Goal: Use online tool/utility: Utilize a website feature to perform a specific function

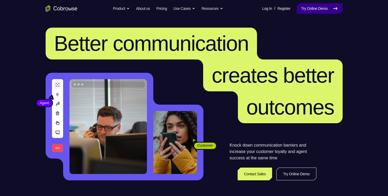
click at [311, 7] on link "Try Online Demo" at bounding box center [320, 8] width 46 height 11
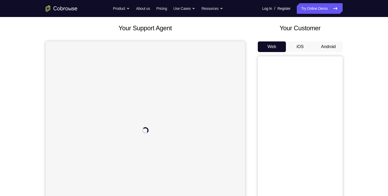
click at [322, 51] on button "Android" at bounding box center [328, 46] width 28 height 11
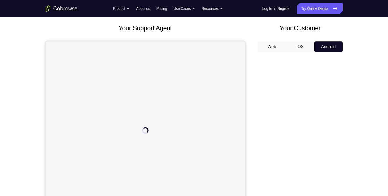
click at [306, 51] on button "iOS" at bounding box center [300, 46] width 28 height 11
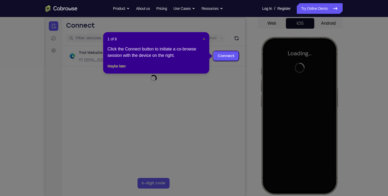
click at [203, 38] on span "×" at bounding box center [204, 39] width 2 height 4
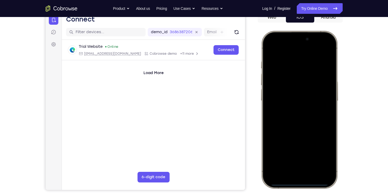
scroll to position [59, 0]
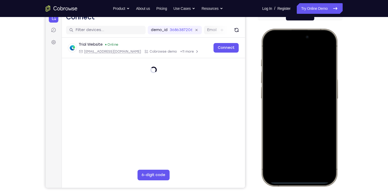
drag, startPoint x: 292, startPoint y: 171, endPoint x: 291, endPoint y: 153, distance: 17.8
click at [291, 153] on div at bounding box center [299, 107] width 70 height 151
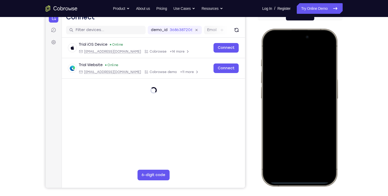
click at [272, 36] on div at bounding box center [299, 107] width 70 height 151
drag, startPoint x: 272, startPoint y: 36, endPoint x: 268, endPoint y: 155, distance: 119.6
click at [268, 155] on div at bounding box center [299, 107] width 70 height 151
drag, startPoint x: 298, startPoint y: 83, endPoint x: 297, endPoint y: 88, distance: 4.3
click at [297, 88] on div at bounding box center [299, 107] width 70 height 151
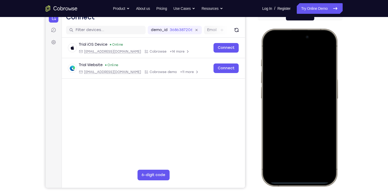
click at [322, 44] on div at bounding box center [299, 107] width 70 height 151
click at [286, 75] on div at bounding box center [299, 107] width 70 height 151
click at [292, 75] on div at bounding box center [299, 107] width 70 height 151
click at [280, 165] on div at bounding box center [299, 107] width 70 height 151
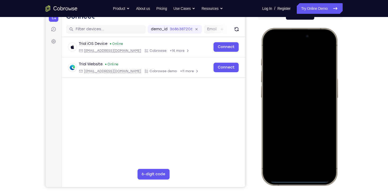
click at [293, 115] on div at bounding box center [299, 106] width 70 height 151
click at [277, 83] on div at bounding box center [299, 106] width 70 height 151
click at [286, 97] on div at bounding box center [299, 106] width 70 height 151
click at [280, 111] on div at bounding box center [299, 106] width 70 height 151
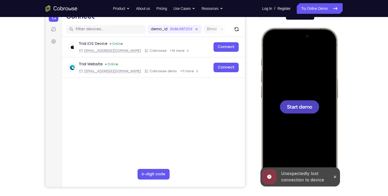
click at [291, 110] on div at bounding box center [298, 106] width 39 height 13
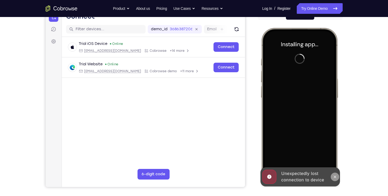
click at [334, 174] on button at bounding box center [334, 176] width 8 height 8
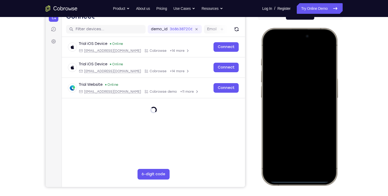
drag, startPoint x: 276, startPoint y: 34, endPoint x: 281, endPoint y: 109, distance: 75.2
click at [281, 109] on div at bounding box center [299, 106] width 70 height 151
drag, startPoint x: 321, startPoint y: 38, endPoint x: 326, endPoint y: 69, distance: 31.7
click at [326, 69] on div at bounding box center [299, 106] width 70 height 151
click at [303, 86] on div at bounding box center [299, 106] width 70 height 151
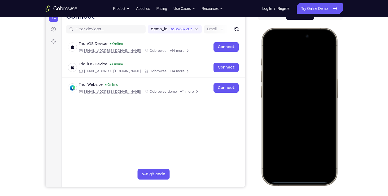
click at [302, 87] on div at bounding box center [299, 106] width 70 height 151
drag, startPoint x: 302, startPoint y: 87, endPoint x: 309, endPoint y: 140, distance: 54.0
click at [309, 140] on div at bounding box center [299, 106] width 70 height 151
click at [322, 45] on div at bounding box center [299, 106] width 70 height 151
click at [290, 71] on div at bounding box center [299, 106] width 70 height 151
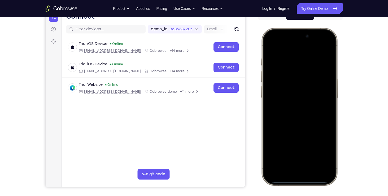
click at [292, 162] on div at bounding box center [299, 106] width 70 height 151
click at [280, 56] on div at bounding box center [299, 106] width 70 height 151
click at [293, 116] on div at bounding box center [299, 106] width 70 height 151
click at [286, 85] on div at bounding box center [299, 106] width 70 height 151
click at [283, 97] on div at bounding box center [299, 106] width 70 height 151
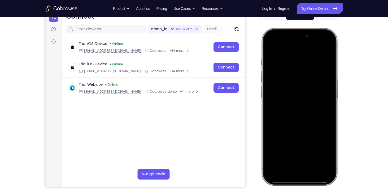
click at [326, 97] on div at bounding box center [299, 106] width 70 height 151
click at [301, 96] on div at bounding box center [299, 106] width 70 height 151
click at [286, 109] on div at bounding box center [299, 106] width 70 height 151
click at [302, 131] on div at bounding box center [299, 106] width 70 height 151
click at [313, 155] on div at bounding box center [299, 106] width 70 height 151
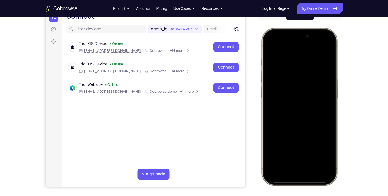
drag, startPoint x: 312, startPoint y: 135, endPoint x: 304, endPoint y: 82, distance: 54.3
click at [304, 82] on div at bounding box center [299, 106] width 70 height 151
drag, startPoint x: 304, startPoint y: 118, endPoint x: 306, endPoint y: 87, distance: 30.8
click at [306, 87] on div at bounding box center [299, 106] width 70 height 151
drag, startPoint x: 304, startPoint y: 110, endPoint x: 309, endPoint y: 63, distance: 48.0
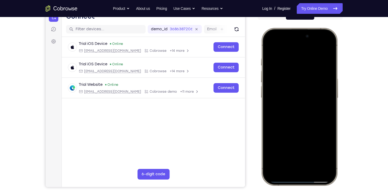
click at [309, 63] on div at bounding box center [299, 106] width 70 height 151
click at [298, 133] on div at bounding box center [299, 106] width 70 height 151
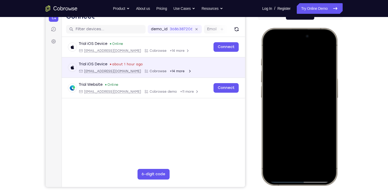
click at [325, 151] on div at bounding box center [299, 106] width 70 height 151
click at [327, 152] on div at bounding box center [299, 106] width 70 height 151
click at [270, 47] on div at bounding box center [299, 106] width 70 height 151
drag, startPoint x: 300, startPoint y: 106, endPoint x: 302, endPoint y: 133, distance: 27.4
click at [302, 133] on div at bounding box center [299, 106] width 70 height 151
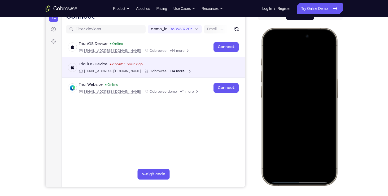
drag, startPoint x: 303, startPoint y: 127, endPoint x: 301, endPoint y: 155, distance: 27.6
click at [301, 155] on div at bounding box center [299, 106] width 70 height 151
drag, startPoint x: 306, startPoint y: 127, endPoint x: 307, endPoint y: 137, distance: 10.1
click at [307, 137] on div at bounding box center [299, 106] width 70 height 151
click at [303, 112] on div at bounding box center [299, 106] width 70 height 151
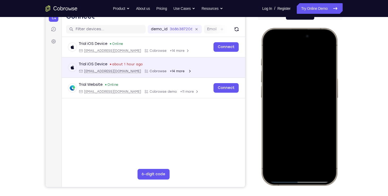
click at [269, 46] on div at bounding box center [299, 106] width 70 height 151
drag, startPoint x: 296, startPoint y: 104, endPoint x: 306, endPoint y: 148, distance: 45.5
click at [306, 148] on div at bounding box center [299, 106] width 70 height 151
drag, startPoint x: 303, startPoint y: 129, endPoint x: 314, endPoint y: 59, distance: 70.8
click at [314, 59] on div at bounding box center [299, 106] width 70 height 151
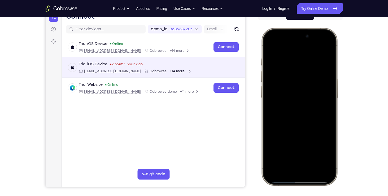
drag, startPoint x: 304, startPoint y: 105, endPoint x: 310, endPoint y: 174, distance: 69.1
click at [310, 174] on div at bounding box center [299, 106] width 70 height 151
drag, startPoint x: 305, startPoint y: 111, endPoint x: 302, endPoint y: 178, distance: 67.6
click at [302, 178] on div at bounding box center [299, 106] width 70 height 151
drag, startPoint x: 308, startPoint y: 156, endPoint x: 310, endPoint y: 173, distance: 16.8
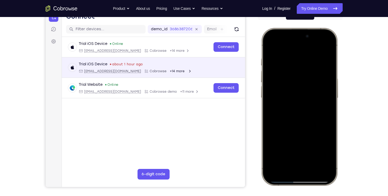
click at [310, 173] on div at bounding box center [299, 106] width 70 height 151
click at [270, 46] on div at bounding box center [299, 106] width 70 height 151
click at [311, 156] on div at bounding box center [299, 106] width 70 height 151
click at [288, 116] on div at bounding box center [299, 106] width 70 height 151
click at [269, 47] on div at bounding box center [299, 106] width 70 height 151
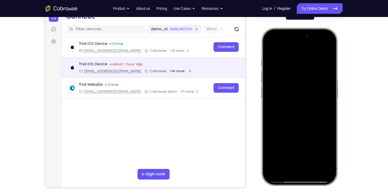
click at [293, 99] on div at bounding box center [299, 106] width 70 height 151
click at [272, 48] on div at bounding box center [299, 106] width 70 height 151
click at [280, 98] on div at bounding box center [299, 106] width 70 height 151
click at [268, 48] on div at bounding box center [299, 106] width 70 height 151
click at [268, 45] on div at bounding box center [299, 106] width 70 height 151
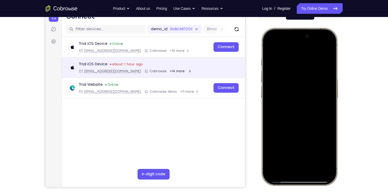
click at [314, 154] on div at bounding box center [299, 106] width 70 height 151
click at [306, 98] on div at bounding box center [299, 106] width 70 height 151
click at [270, 47] on div at bounding box center [299, 106] width 70 height 151
click at [292, 112] on div at bounding box center [299, 106] width 70 height 151
click at [271, 45] on div at bounding box center [299, 106] width 70 height 151
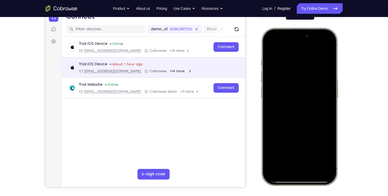
click at [270, 46] on div at bounding box center [299, 106] width 70 height 151
click at [312, 154] on div at bounding box center [299, 106] width 70 height 151
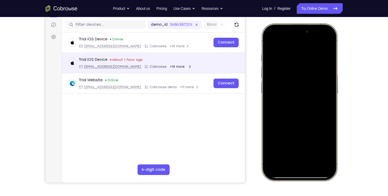
scroll to position [66, 0]
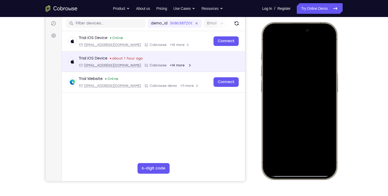
drag, startPoint x: 306, startPoint y: 123, endPoint x: 310, endPoint y: 96, distance: 27.0
click at [310, 96] on div at bounding box center [299, 100] width 70 height 151
drag, startPoint x: 310, startPoint y: 96, endPoint x: 316, endPoint y: 34, distance: 62.9
click at [316, 34] on div at bounding box center [299, 100] width 70 height 151
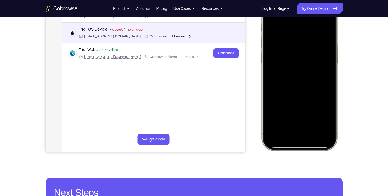
scroll to position [94, 0]
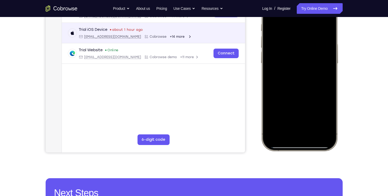
drag, startPoint x: 308, startPoint y: 63, endPoint x: 310, endPoint y: 79, distance: 16.8
click at [310, 79] on div at bounding box center [299, 71] width 70 height 151
drag, startPoint x: 305, startPoint y: 99, endPoint x: 306, endPoint y: 69, distance: 29.9
click at [306, 69] on div at bounding box center [299, 71] width 70 height 151
drag, startPoint x: 304, startPoint y: 91, endPoint x: 304, endPoint y: 73, distance: 17.5
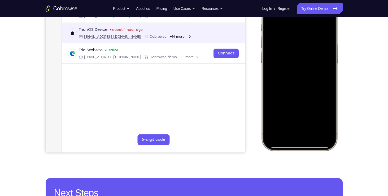
click at [304, 73] on div at bounding box center [299, 71] width 70 height 151
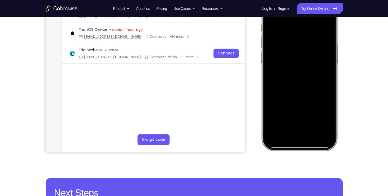
drag, startPoint x: 292, startPoint y: 105, endPoint x: 290, endPoint y: 73, distance: 32.6
click at [290, 73] on div at bounding box center [299, 71] width 70 height 151
drag, startPoint x: 298, startPoint y: 107, endPoint x: 301, endPoint y: 83, distance: 23.2
click at [301, 83] on div at bounding box center [299, 71] width 70 height 151
drag, startPoint x: 300, startPoint y: 111, endPoint x: 301, endPoint y: 51, distance: 60.4
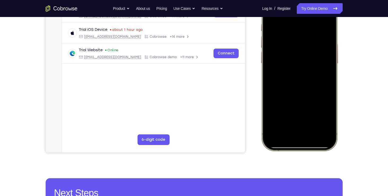
click at [301, 51] on div at bounding box center [299, 71] width 70 height 151
drag, startPoint x: 301, startPoint y: 88, endPoint x: 304, endPoint y: 43, distance: 44.9
click at [304, 43] on div at bounding box center [299, 71] width 70 height 151
drag, startPoint x: 294, startPoint y: 109, endPoint x: 299, endPoint y: 92, distance: 17.8
click at [299, 92] on div at bounding box center [299, 71] width 70 height 151
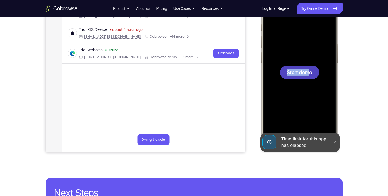
drag, startPoint x: 306, startPoint y: 64, endPoint x: 308, endPoint y: 69, distance: 5.2
click at [308, 69] on div "Start demo" at bounding box center [299, 71] width 70 height 151
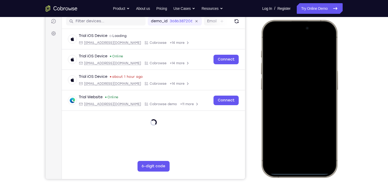
scroll to position [69, 0]
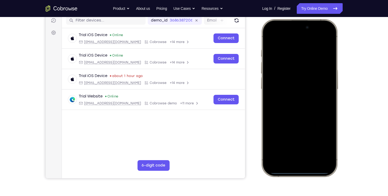
drag, startPoint x: 277, startPoint y: 28, endPoint x: 285, endPoint y: 47, distance: 20.9
click at [285, 47] on div at bounding box center [299, 97] width 70 height 151
drag, startPoint x: 274, startPoint y: 25, endPoint x: 353, endPoint y: 193, distance: 185.0
click at [340, 178] on html "Online web based iOS Simulators and Android Emulators. Run iPhone, iPad, Mobile…" at bounding box center [300, 98] width 80 height 159
drag, startPoint x: 277, startPoint y: 26, endPoint x: 295, endPoint y: 157, distance: 131.6
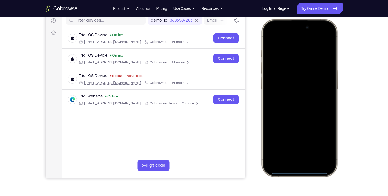
click at [295, 157] on div at bounding box center [299, 97] width 70 height 151
drag, startPoint x: 303, startPoint y: 65, endPoint x: 310, endPoint y: 139, distance: 74.0
click at [310, 139] on div at bounding box center [299, 97] width 70 height 151
click at [324, 36] on div at bounding box center [299, 97] width 70 height 151
click at [289, 68] on div at bounding box center [299, 97] width 70 height 151
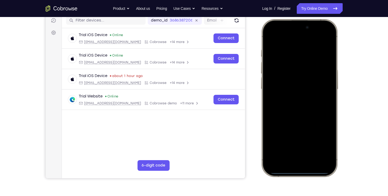
click at [291, 157] on div at bounding box center [299, 97] width 70 height 151
click at [293, 107] on div at bounding box center [299, 97] width 70 height 151
click at [295, 74] on div at bounding box center [299, 97] width 70 height 151
click at [291, 86] on div at bounding box center [299, 97] width 70 height 151
click at [296, 102] on div at bounding box center [299, 97] width 70 height 151
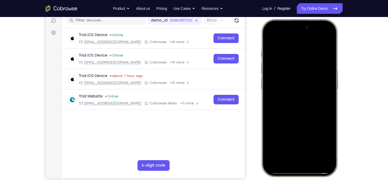
click at [301, 123] on div at bounding box center [299, 97] width 70 height 151
click at [312, 148] on div at bounding box center [299, 97] width 70 height 151
drag, startPoint x: 318, startPoint y: 120, endPoint x: 319, endPoint y: 76, distance: 43.8
click at [319, 76] on div at bounding box center [299, 97] width 70 height 151
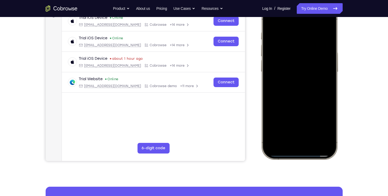
scroll to position [87, 0]
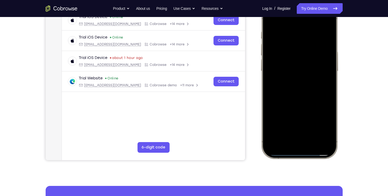
drag, startPoint x: 321, startPoint y: 90, endPoint x: 316, endPoint y: 60, distance: 30.5
click at [316, 60] on div at bounding box center [299, 79] width 70 height 151
drag, startPoint x: 305, startPoint y: 116, endPoint x: 306, endPoint y: 59, distance: 57.5
click at [306, 59] on div at bounding box center [299, 79] width 70 height 151
drag, startPoint x: 297, startPoint y: 88, endPoint x: 299, endPoint y: 71, distance: 16.8
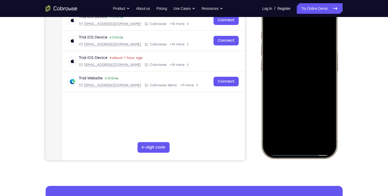
click at [299, 71] on div at bounding box center [299, 79] width 70 height 151
drag, startPoint x: 296, startPoint y: 111, endPoint x: 299, endPoint y: 90, distance: 21.1
click at [299, 90] on div at bounding box center [299, 79] width 70 height 151
drag, startPoint x: 296, startPoint y: 124, endPoint x: 308, endPoint y: 21, distance: 103.3
click at [308, 21] on div at bounding box center [299, 79] width 70 height 151
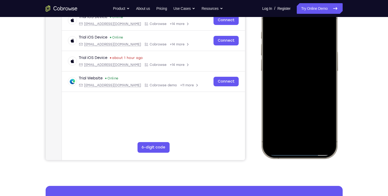
drag, startPoint x: 304, startPoint y: 117, endPoint x: 304, endPoint y: 21, distance: 96.2
click at [304, 21] on div at bounding box center [299, 79] width 70 height 151
drag, startPoint x: 299, startPoint y: 105, endPoint x: 305, endPoint y: 50, distance: 55.4
click at [305, 50] on div at bounding box center [299, 79] width 70 height 151
drag, startPoint x: 301, startPoint y: 89, endPoint x: 296, endPoint y: 42, distance: 47.2
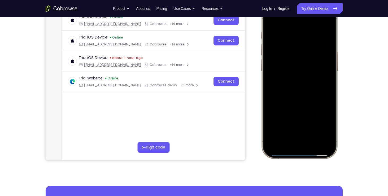
click at [296, 42] on div at bounding box center [299, 79] width 70 height 151
drag, startPoint x: 292, startPoint y: 114, endPoint x: 295, endPoint y: 58, distance: 56.2
click at [295, 58] on div at bounding box center [299, 79] width 70 height 151
drag, startPoint x: 293, startPoint y: 92, endPoint x: 294, endPoint y: 63, distance: 29.4
click at [294, 63] on div at bounding box center [299, 79] width 70 height 151
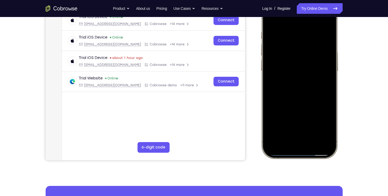
drag, startPoint x: 292, startPoint y: 107, endPoint x: 293, endPoint y: 75, distance: 32.6
click at [293, 75] on div at bounding box center [299, 79] width 70 height 151
drag, startPoint x: 285, startPoint y: 114, endPoint x: 283, endPoint y: 57, distance: 57.3
click at [283, 57] on div at bounding box center [299, 79] width 70 height 151
drag, startPoint x: 288, startPoint y: 123, endPoint x: 289, endPoint y: 76, distance: 46.9
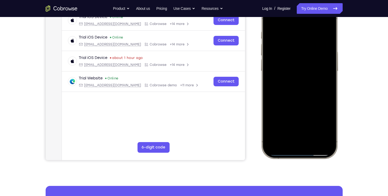
click at [289, 76] on div at bounding box center [299, 79] width 70 height 151
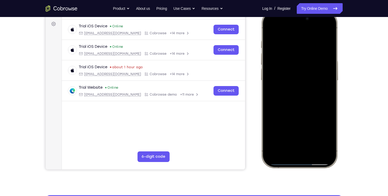
drag, startPoint x: 290, startPoint y: 97, endPoint x: 290, endPoint y: 88, distance: 9.3
click at [290, 88] on div at bounding box center [299, 88] width 70 height 151
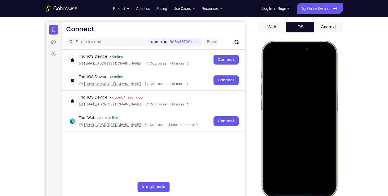
scroll to position [47, 0]
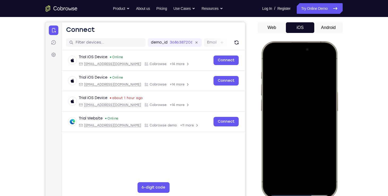
click at [270, 59] on div at bounding box center [299, 119] width 70 height 151
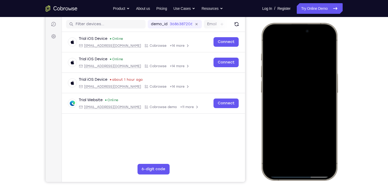
scroll to position [65, 0]
click at [313, 148] on div at bounding box center [299, 100] width 70 height 151
click at [290, 98] on div at bounding box center [299, 100] width 70 height 151
